Goal: Transaction & Acquisition: Purchase product/service

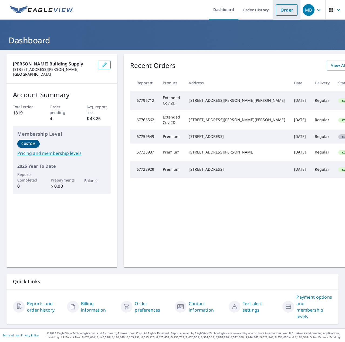
click at [283, 10] on link "Order" at bounding box center [287, 9] width 22 height 11
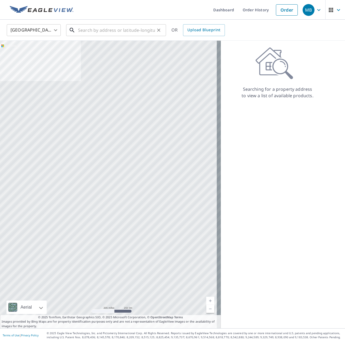
click at [103, 32] on input "text" at bounding box center [116, 30] width 77 height 15
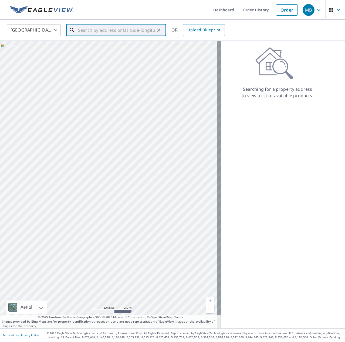
paste input "[STREET_ADDRESS][PERSON_NAME][PERSON_NAME]"
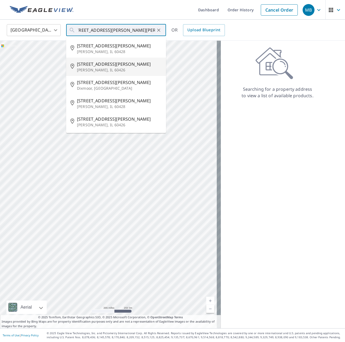
type input "[STREET_ADDRESS][PERSON_NAME]"
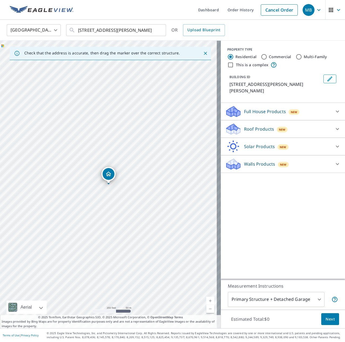
click at [262, 123] on div "Roof Products New" at bounding box center [278, 129] width 106 height 13
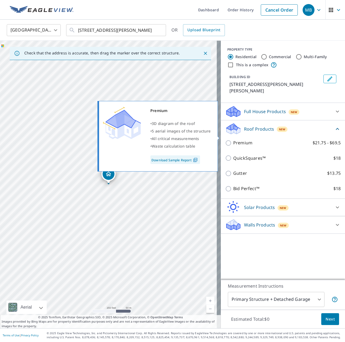
click at [241, 140] on p "Premium" at bounding box center [242, 143] width 19 height 7
click at [233, 140] on input "Premium $21.75 - $69.5" at bounding box center [229, 143] width 8 height 6
checkbox input "true"
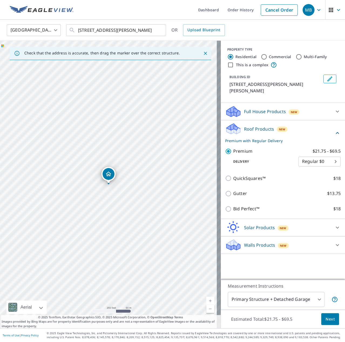
click at [330, 321] on button "Next" at bounding box center [330, 320] width 18 height 12
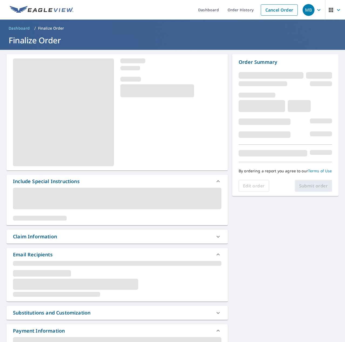
click at [87, 236] on div "Claim Information" at bounding box center [112, 236] width 198 height 7
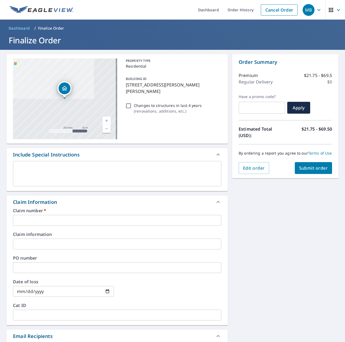
click at [60, 218] on input "text" at bounding box center [117, 220] width 208 height 11
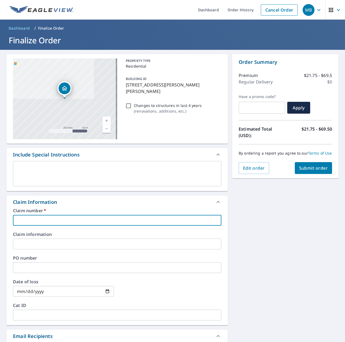
type input "7564697"
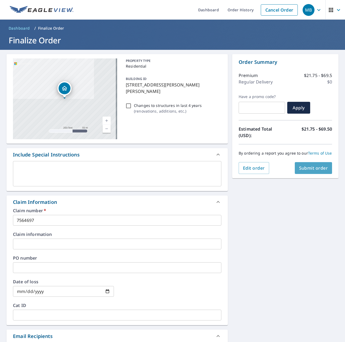
click at [315, 171] on span "Submit order" at bounding box center [313, 168] width 29 height 6
checkbox input "true"
